Goal: Book appointment/travel/reservation

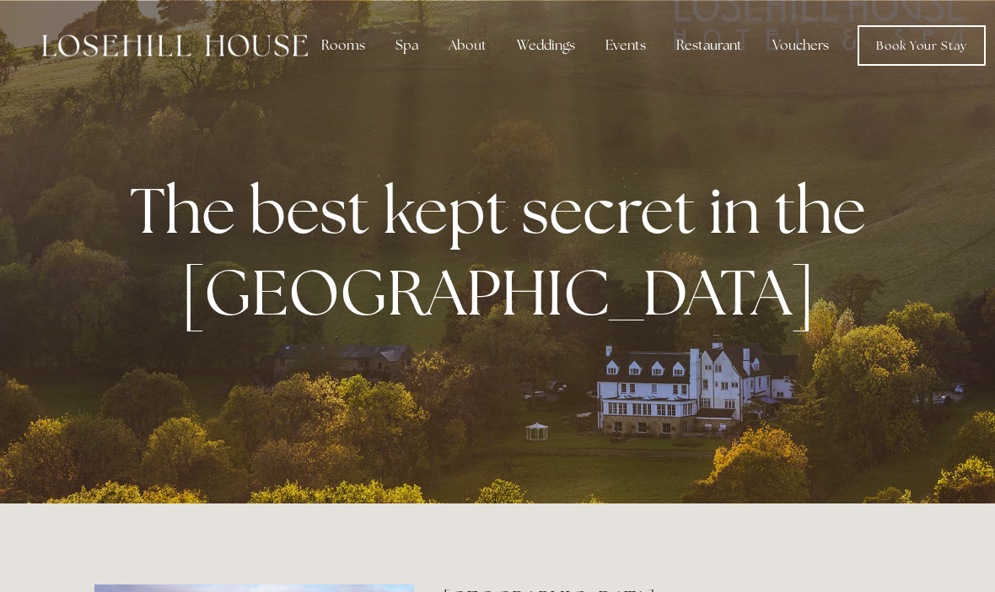
click at [336, 33] on div "Rooms" at bounding box center [343, 46] width 71 height 34
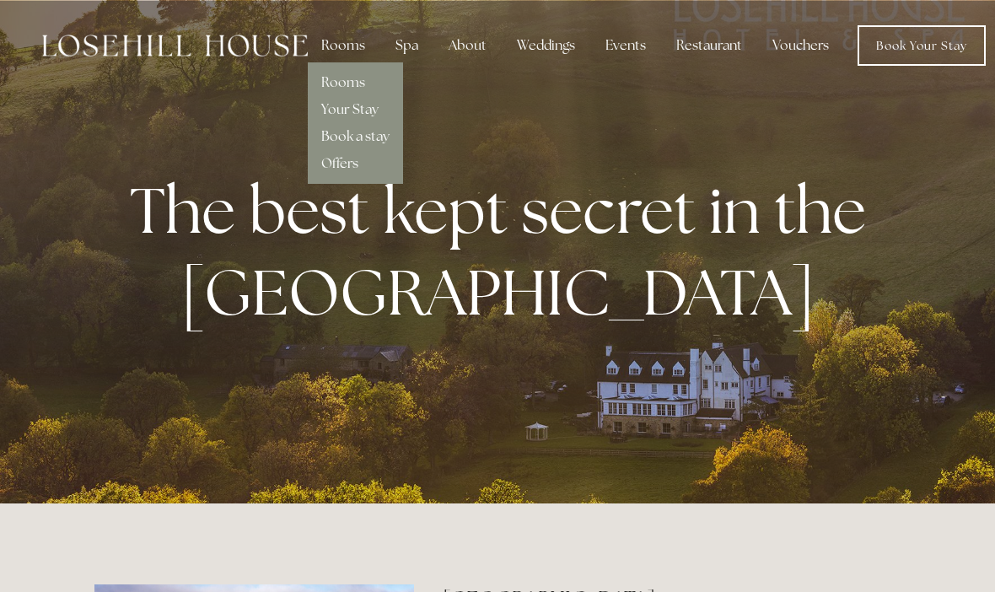
click at [361, 78] on link "Rooms" at bounding box center [343, 82] width 44 height 18
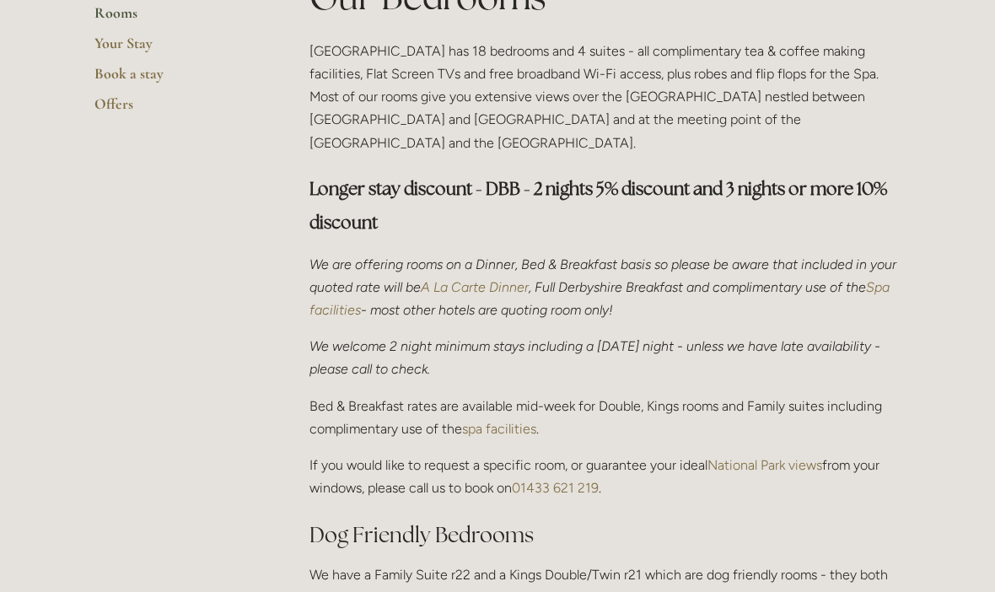
scroll to position [679, 0]
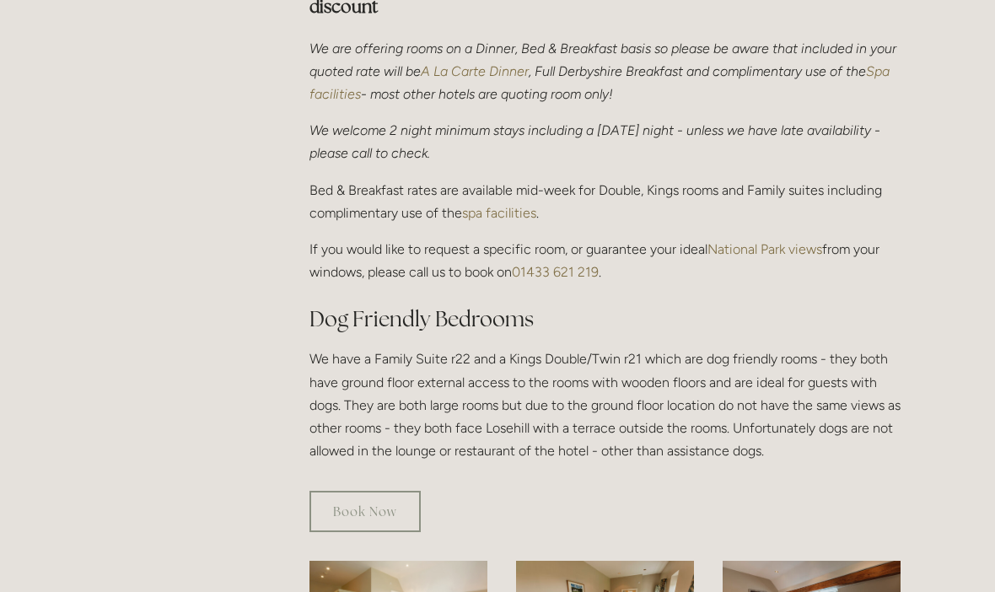
click at [391, 491] on link "Book Now" at bounding box center [364, 511] width 111 height 41
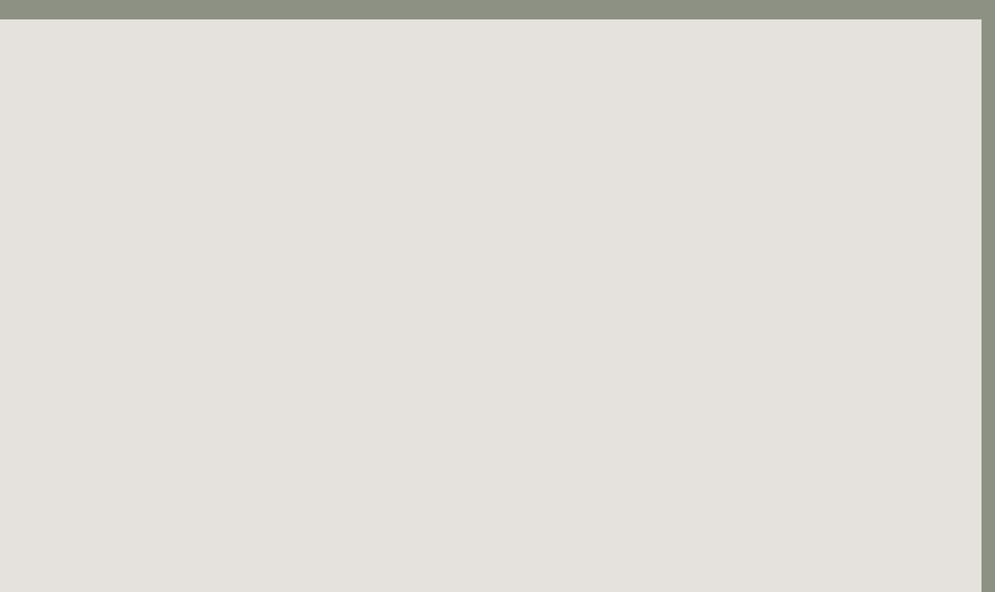
scroll to position [0, 13]
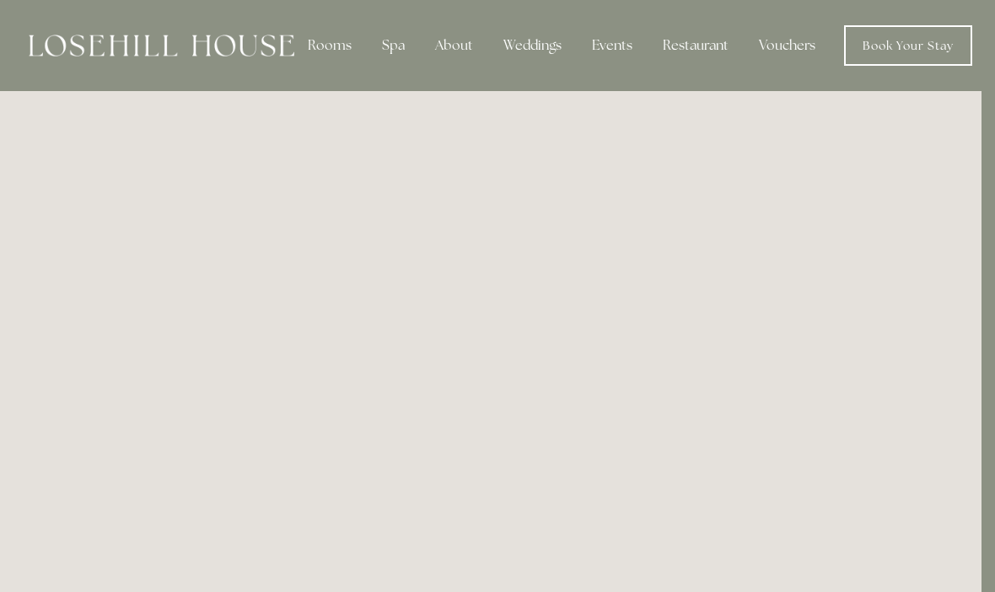
click at [400, 51] on div "Spa" at bounding box center [393, 46] width 50 height 34
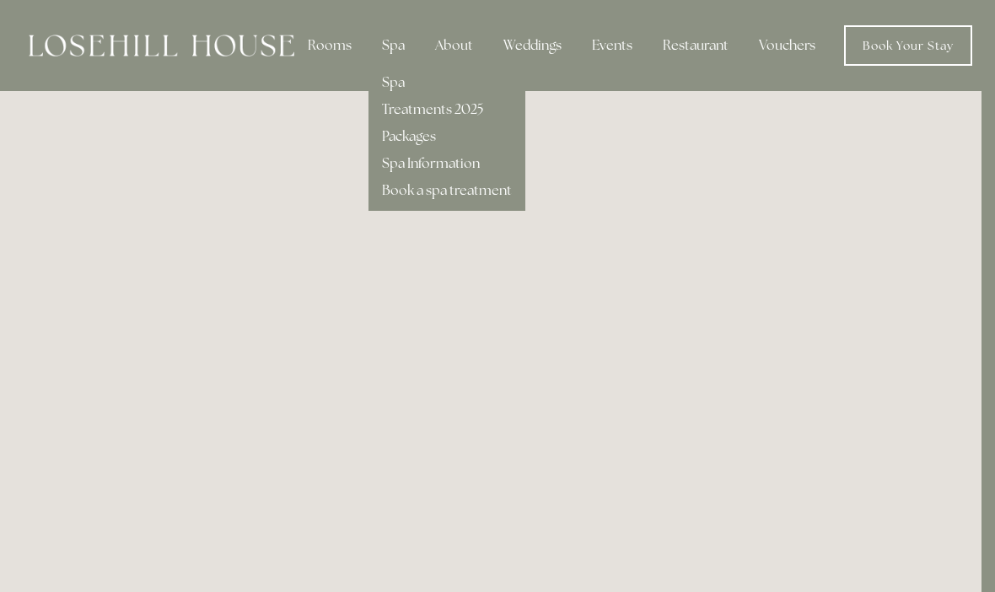
click at [413, 83] on div "Spa" at bounding box center [447, 75] width 130 height 27
click at [396, 86] on link "Spa" at bounding box center [393, 82] width 23 height 18
